Goal: Information Seeking & Learning: Learn about a topic

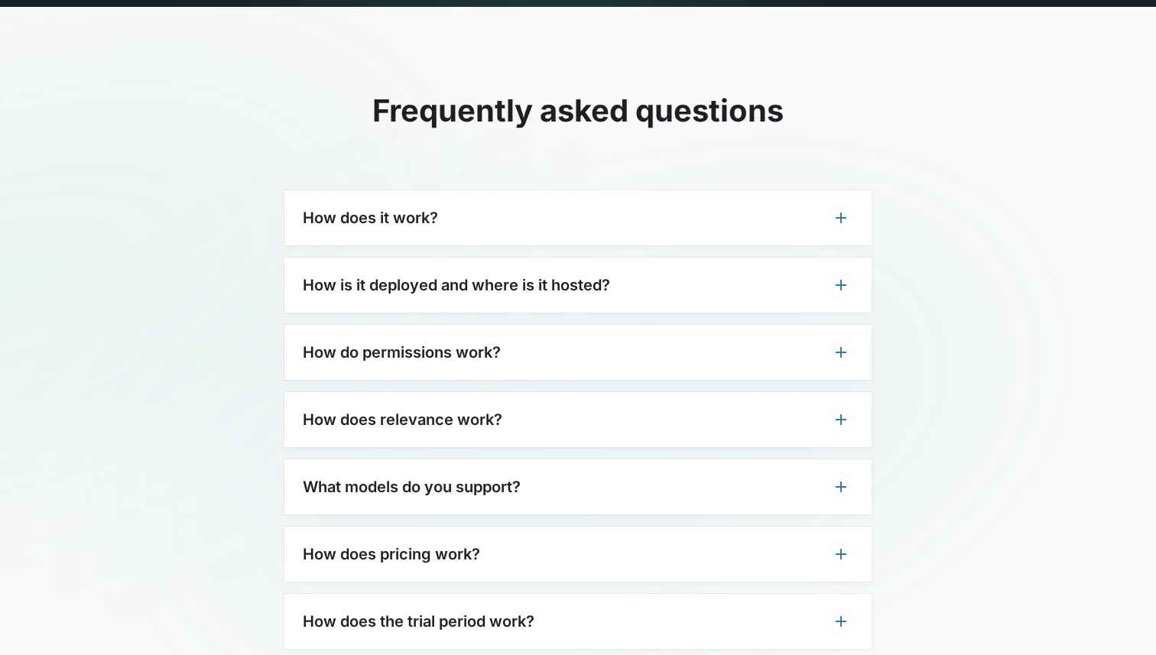
scroll to position [4676, 0]
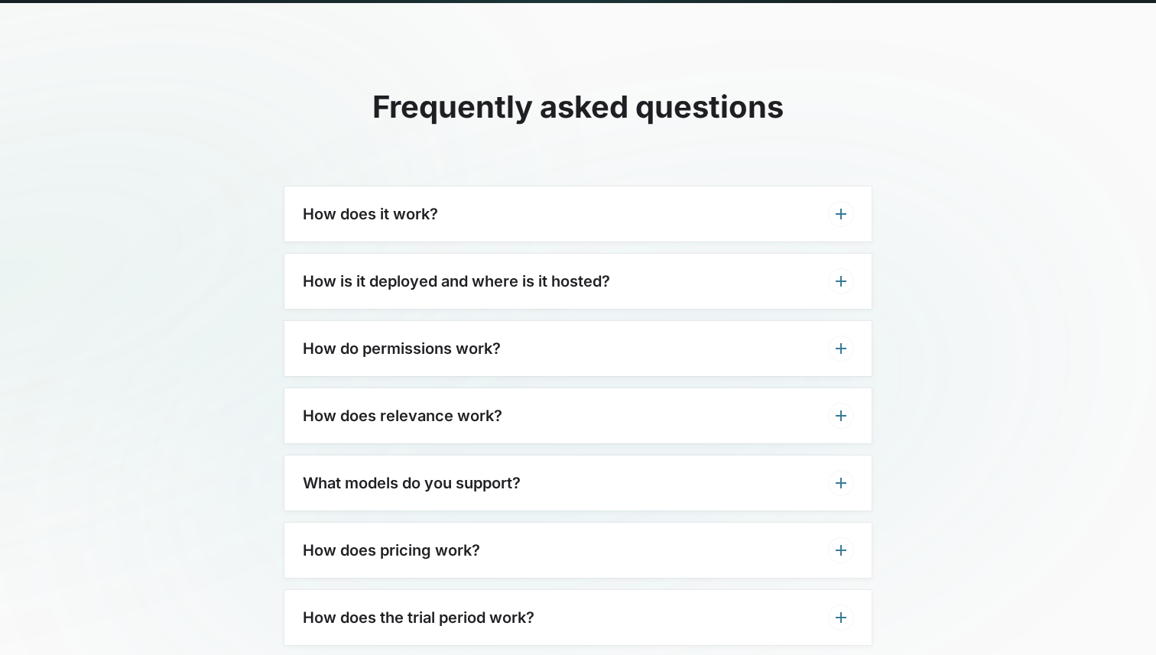
click at [675, 186] on div "How does it work?" at bounding box center [577, 213] width 587 height 55
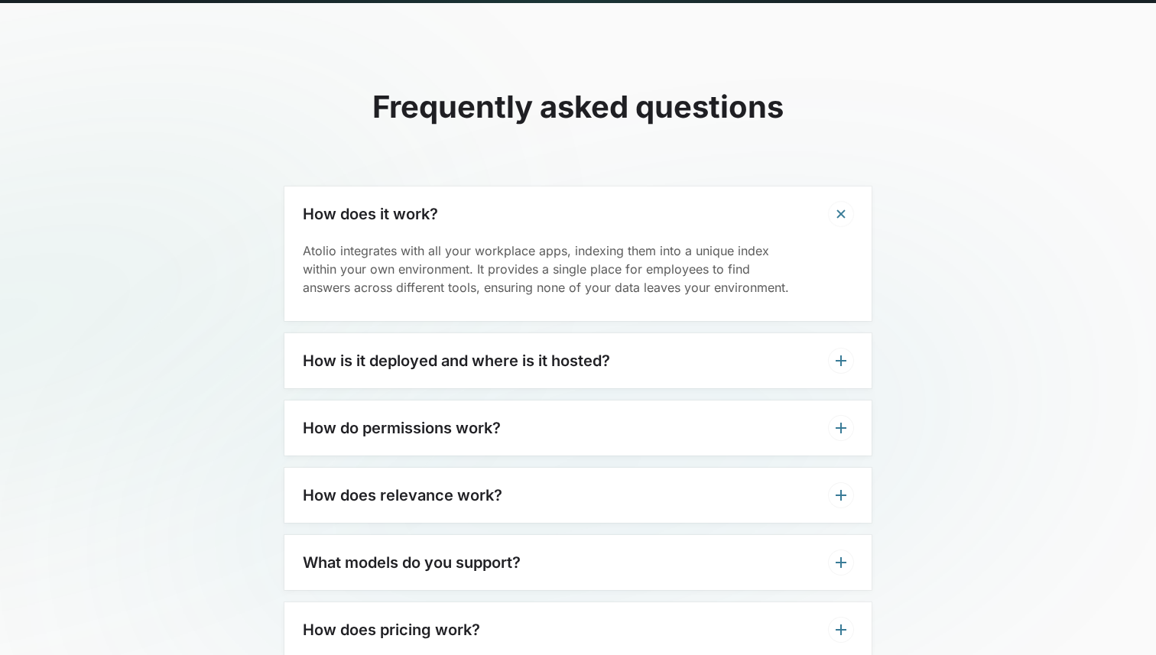
click at [670, 333] on div "How is it deployed and where is it hosted?" at bounding box center [577, 360] width 587 height 55
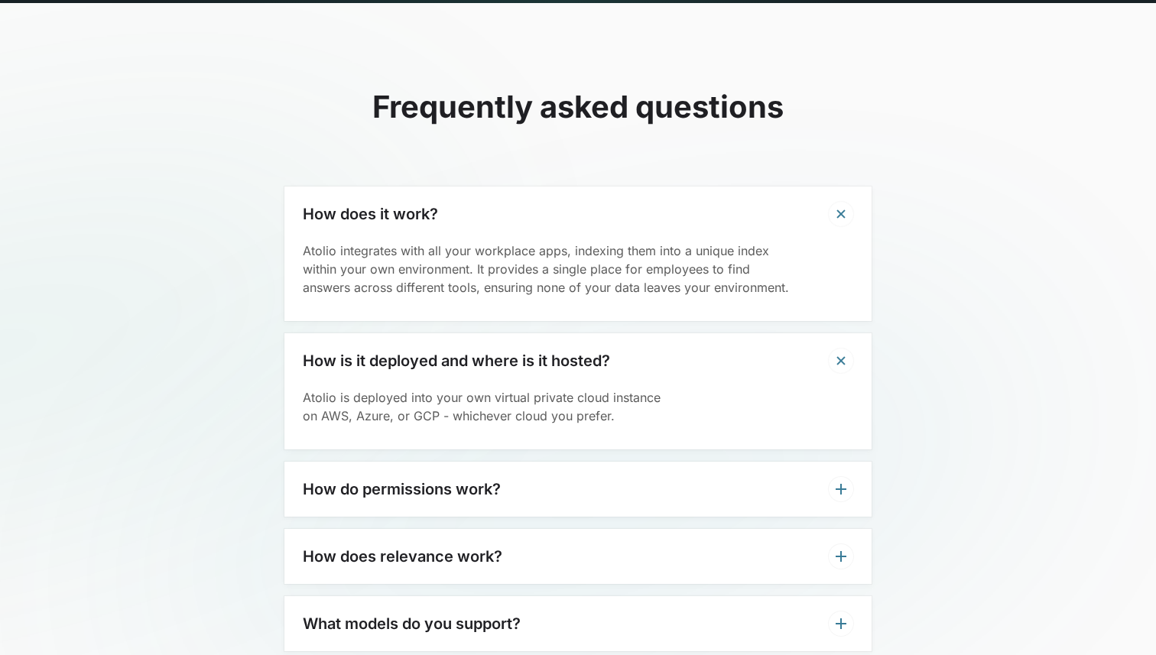
click at [391, 480] on h3 "How do permissions work?" at bounding box center [402, 489] width 198 height 18
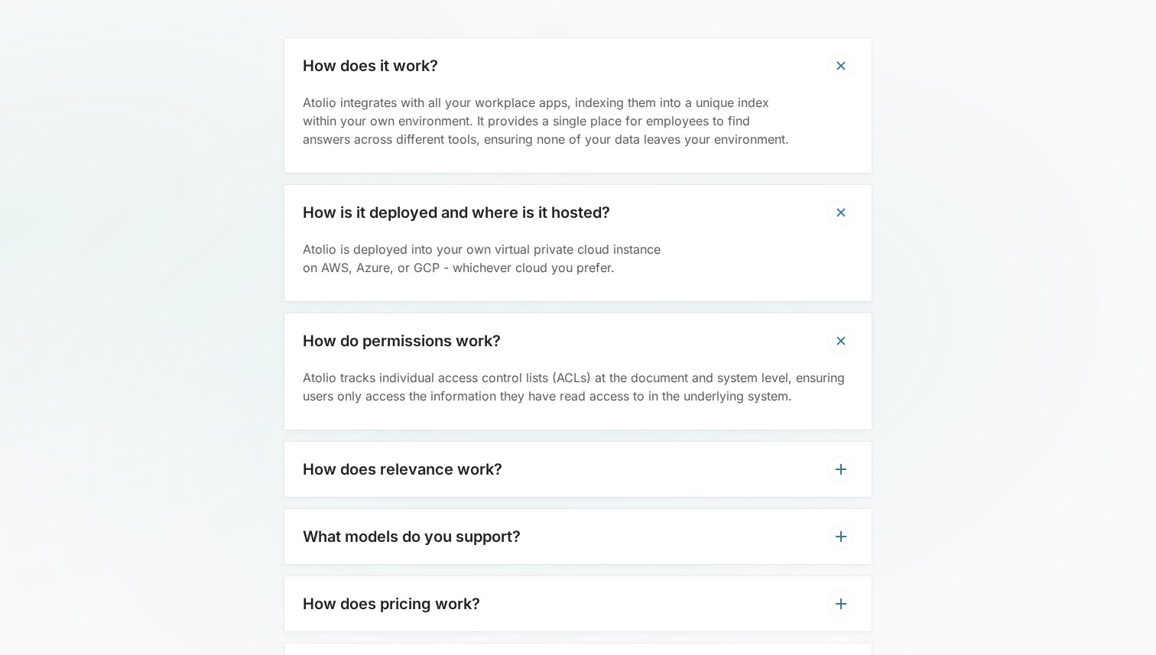
scroll to position [4828, 0]
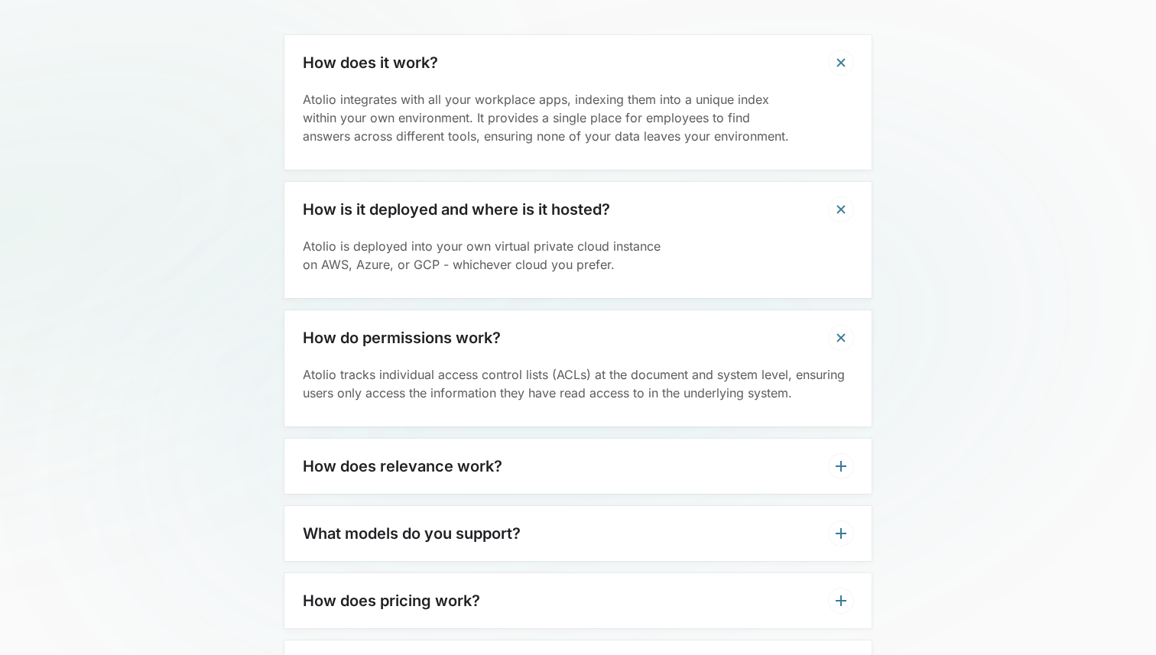
click at [392, 444] on div "How does relevance work?" at bounding box center [577, 466] width 587 height 55
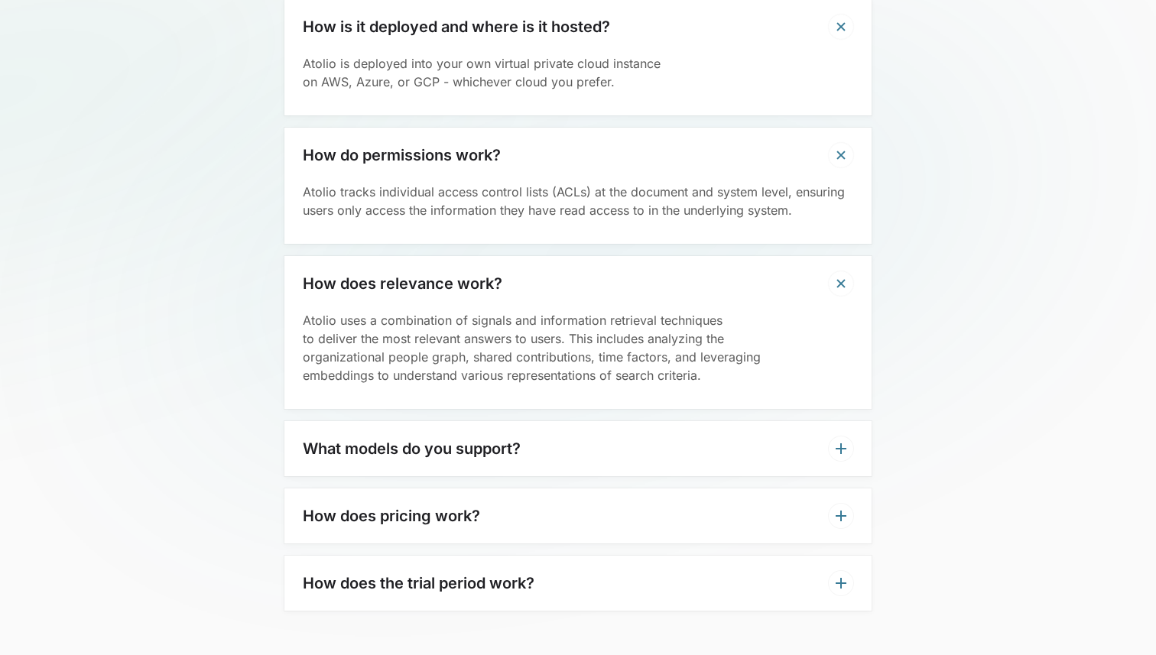
scroll to position [5131, 0]
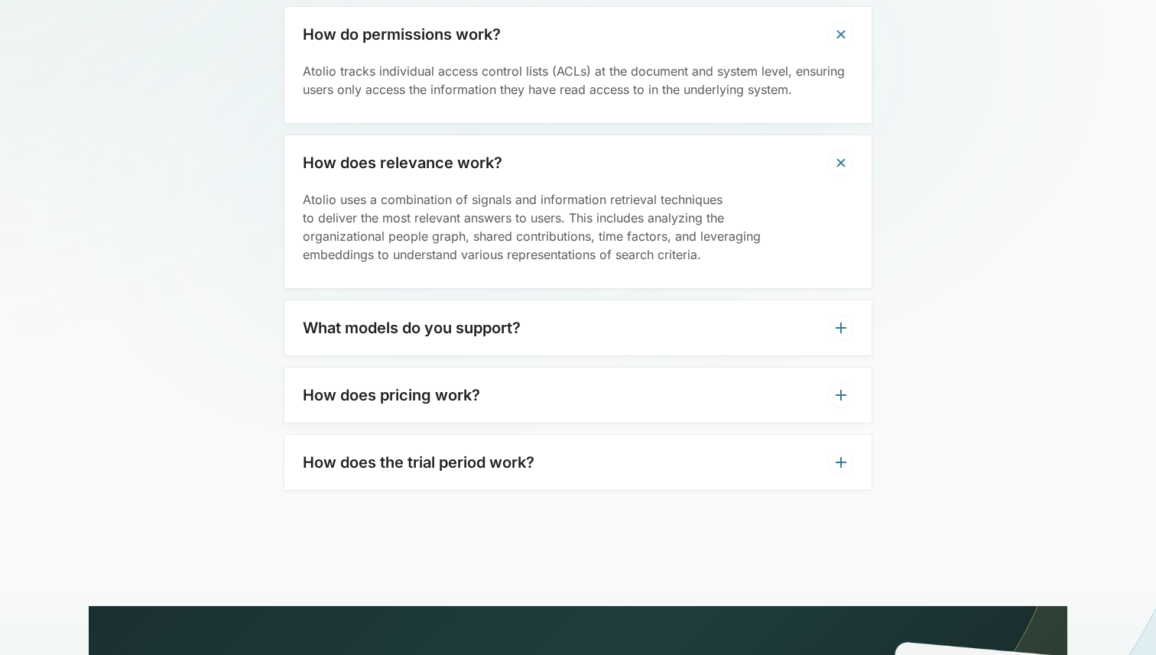
click at [413, 319] on h3 "What models do you support?" at bounding box center [412, 328] width 218 height 18
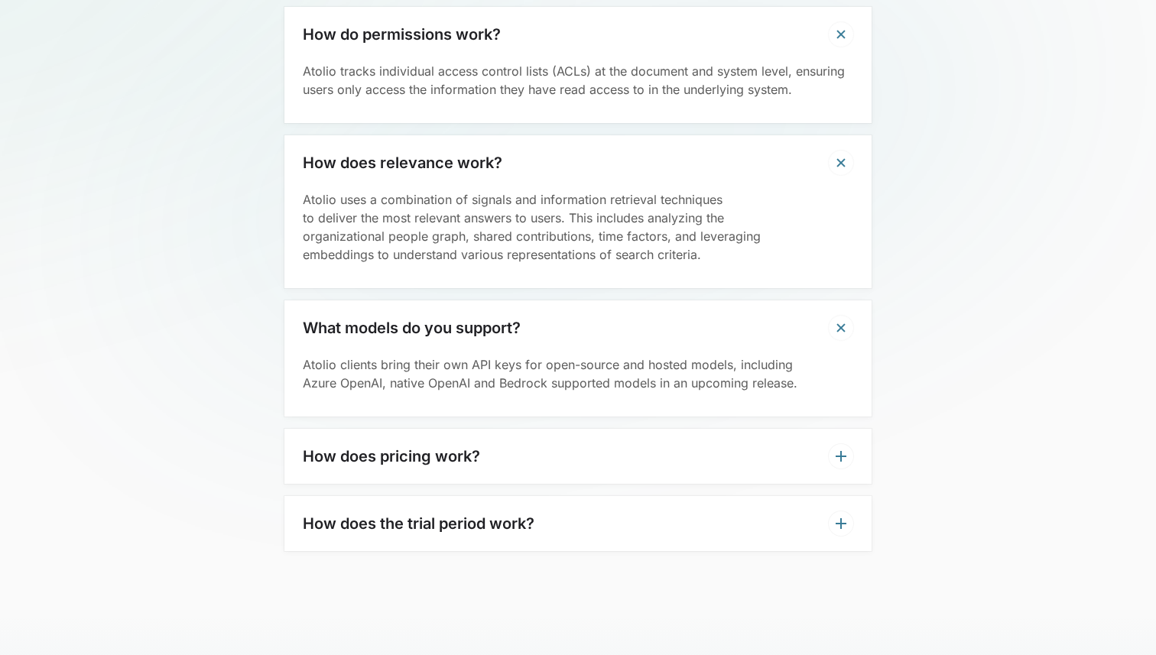
click at [423, 447] on h3 "How does pricing work?" at bounding box center [391, 456] width 177 height 18
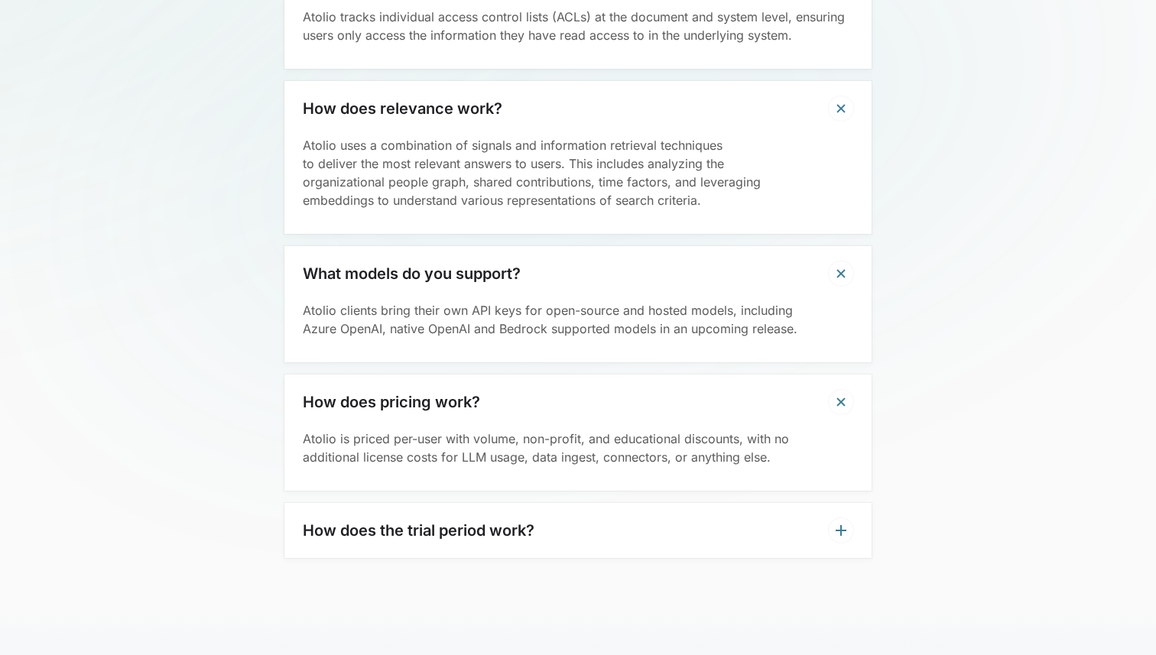
scroll to position [5231, 0]
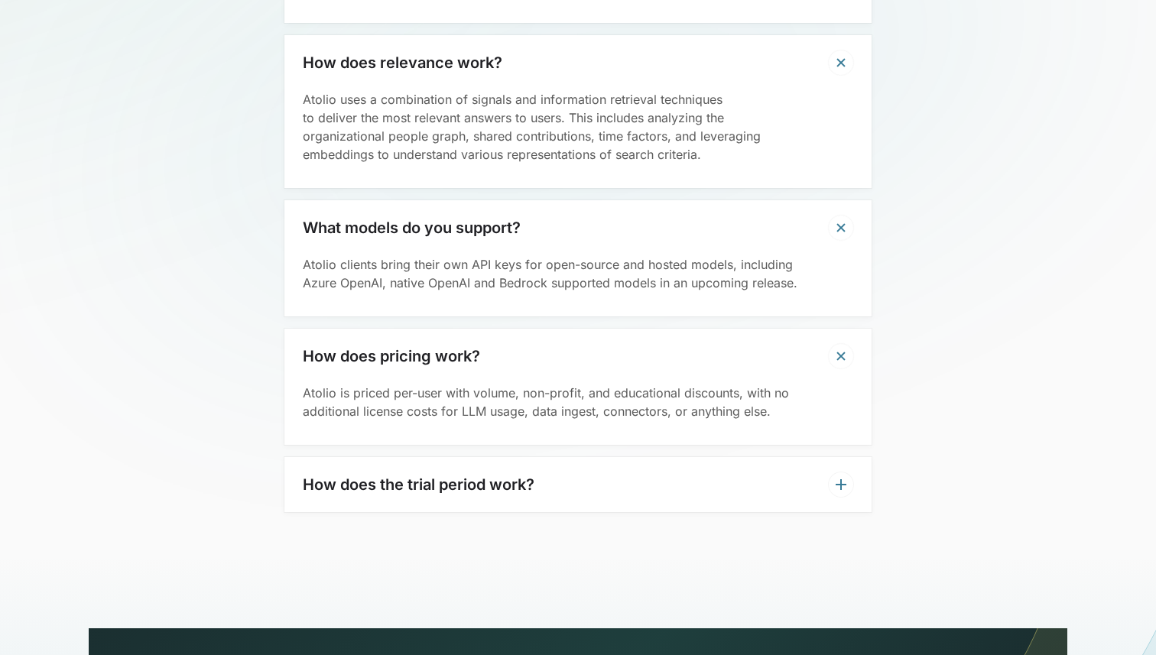
click at [411, 465] on div "How does the trial period work?" at bounding box center [577, 484] width 587 height 55
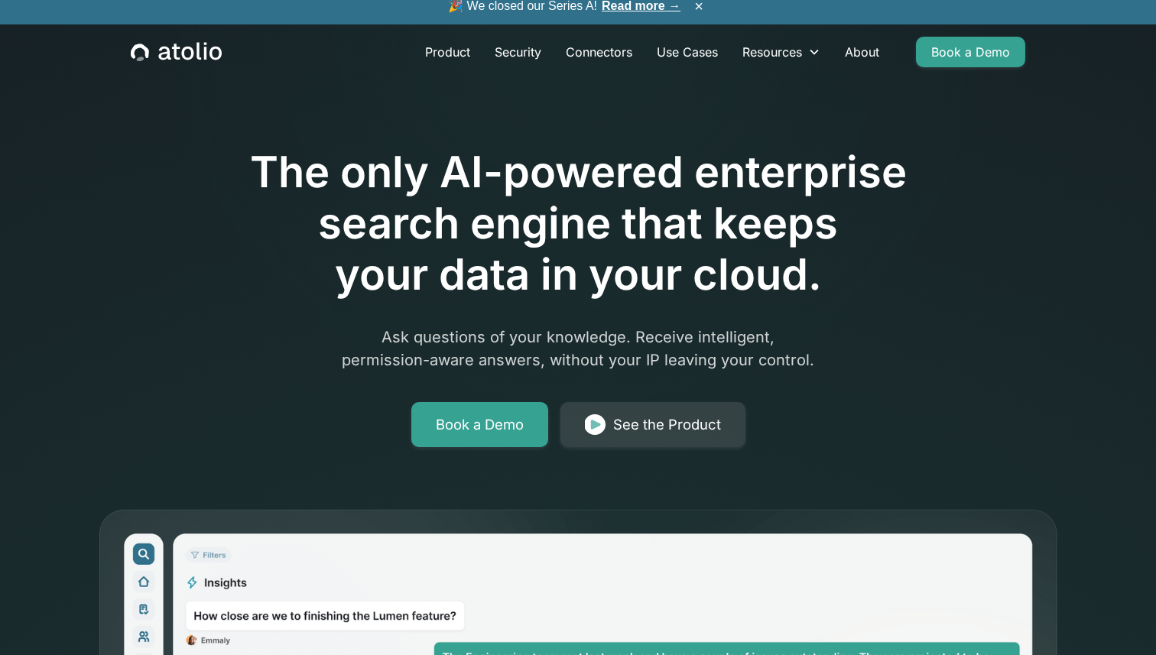
scroll to position [0, 0]
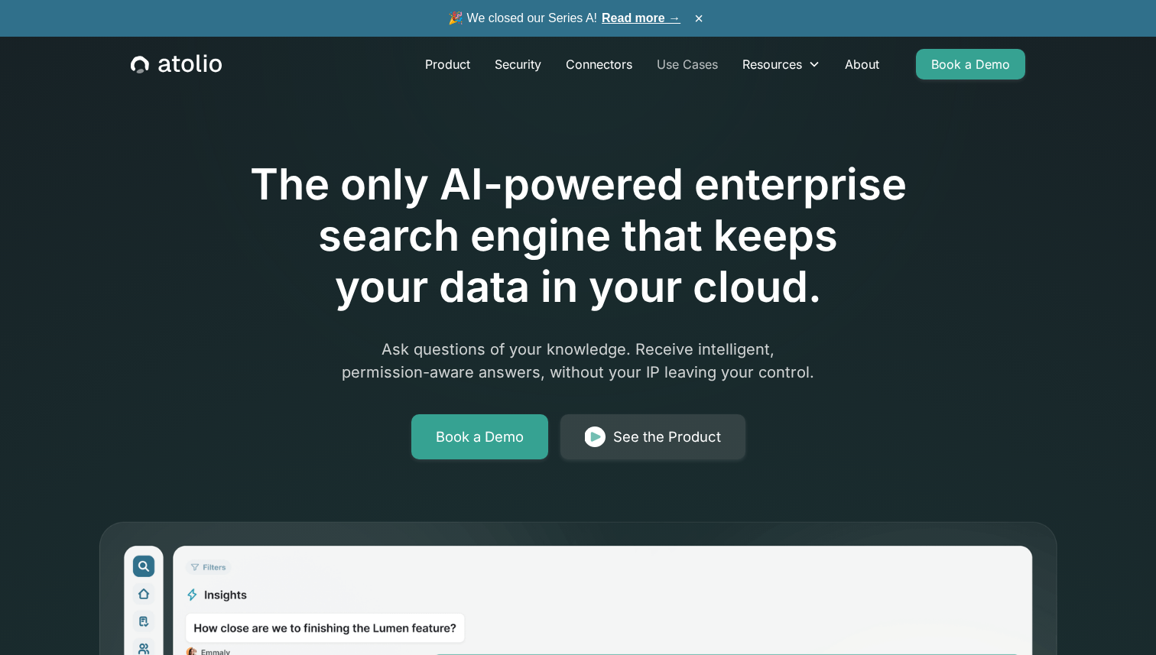
click at [695, 64] on link "Use Cases" at bounding box center [687, 64] width 86 height 31
